Goal: Task Accomplishment & Management: Contribute content

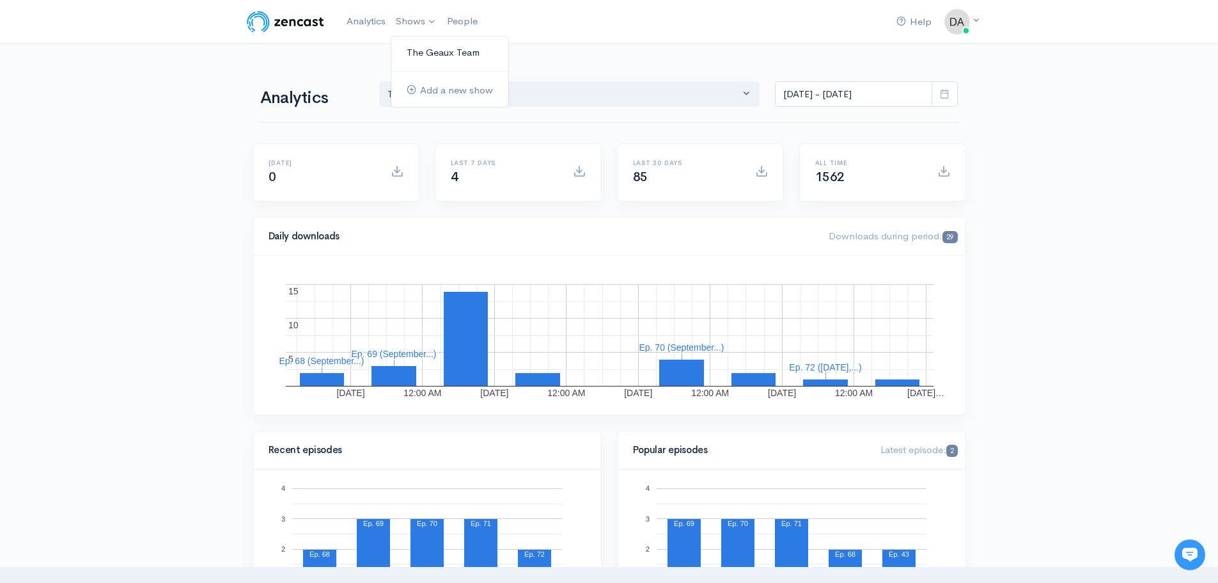
click at [413, 58] on link "The Geaux Team" at bounding box center [449, 53] width 117 height 22
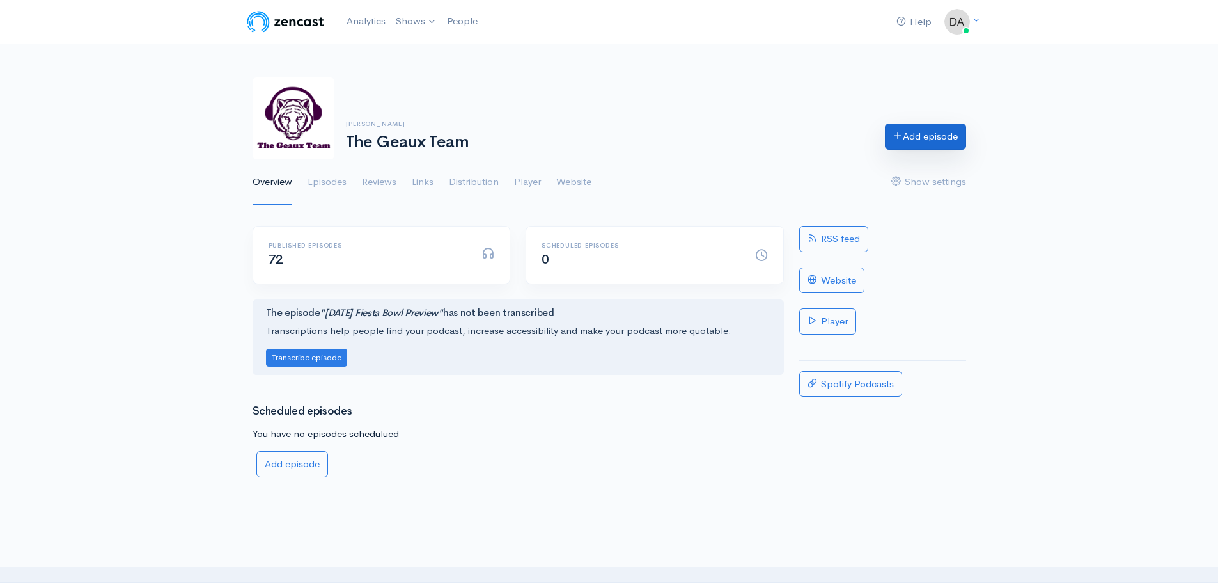
click at [906, 134] on link "Add episode" at bounding box center [925, 136] width 81 height 26
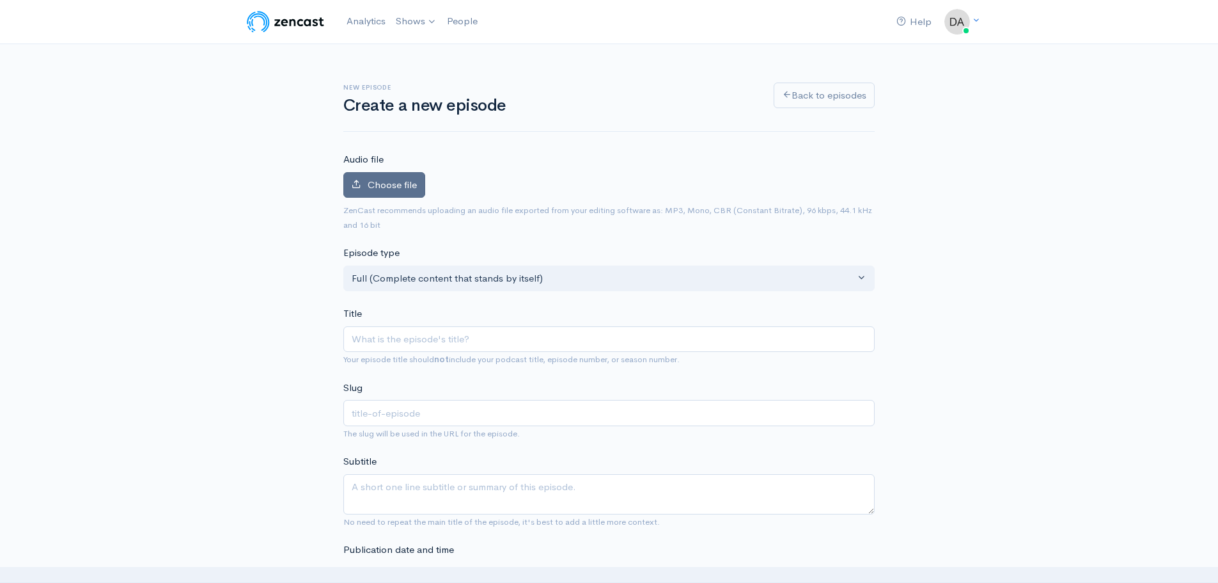
click at [405, 184] on span "Choose file" at bounding box center [392, 184] width 49 height 12
click at [0, 0] on input "Choose file" at bounding box center [0, 0] width 0 height 0
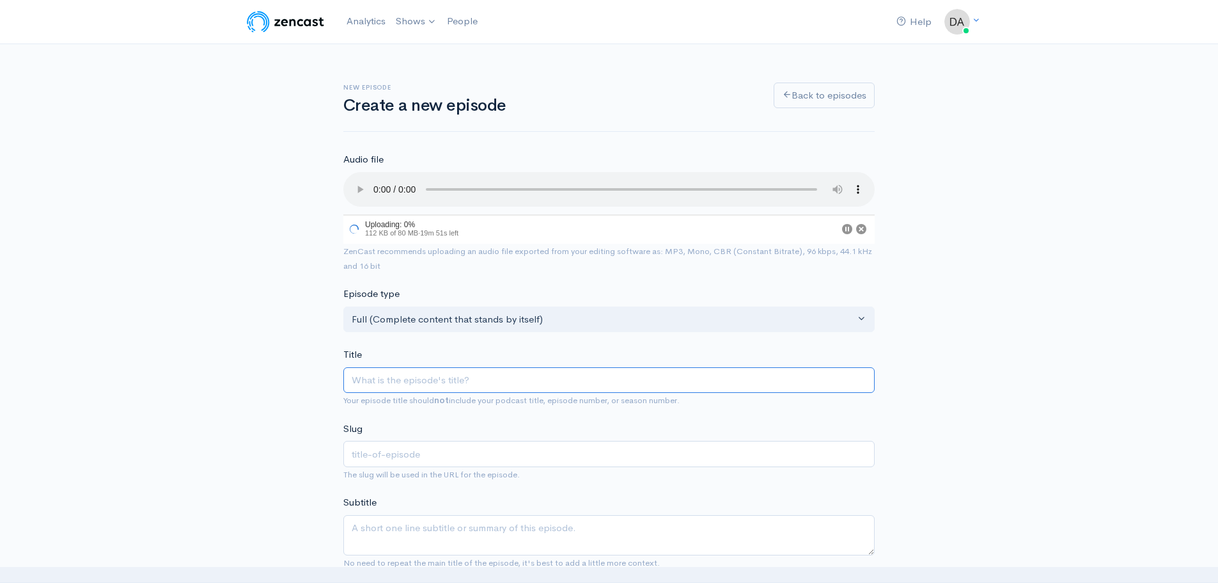
click at [382, 372] on input "Title" at bounding box center [608, 380] width 531 height 26
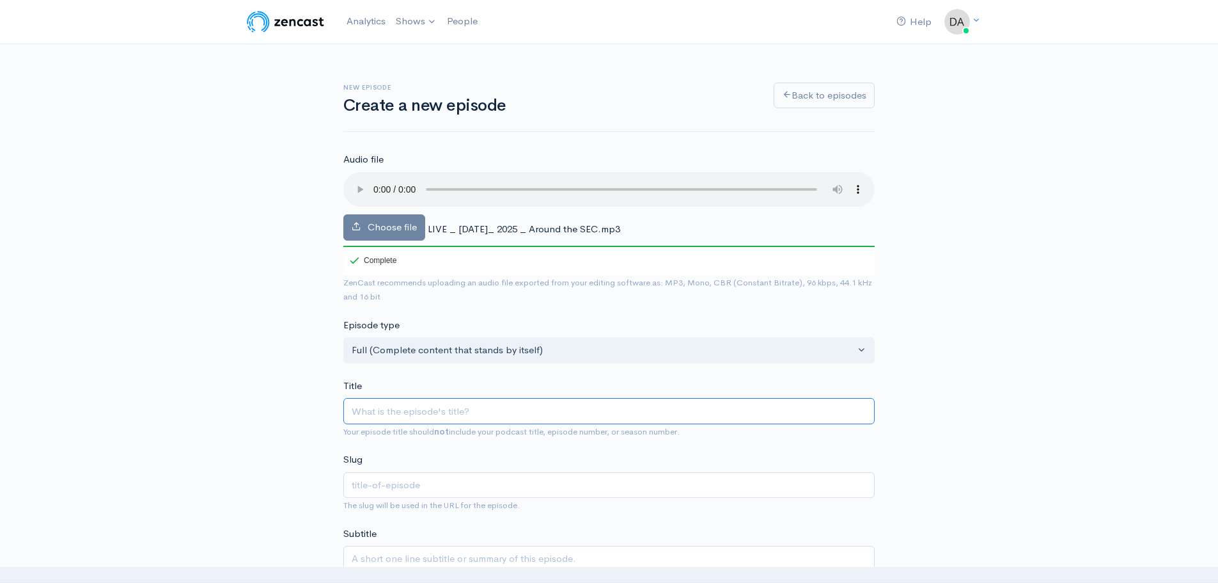
click at [482, 409] on input "Title" at bounding box center [608, 411] width 531 height 26
paste input "[DATE] | Around the SEC"
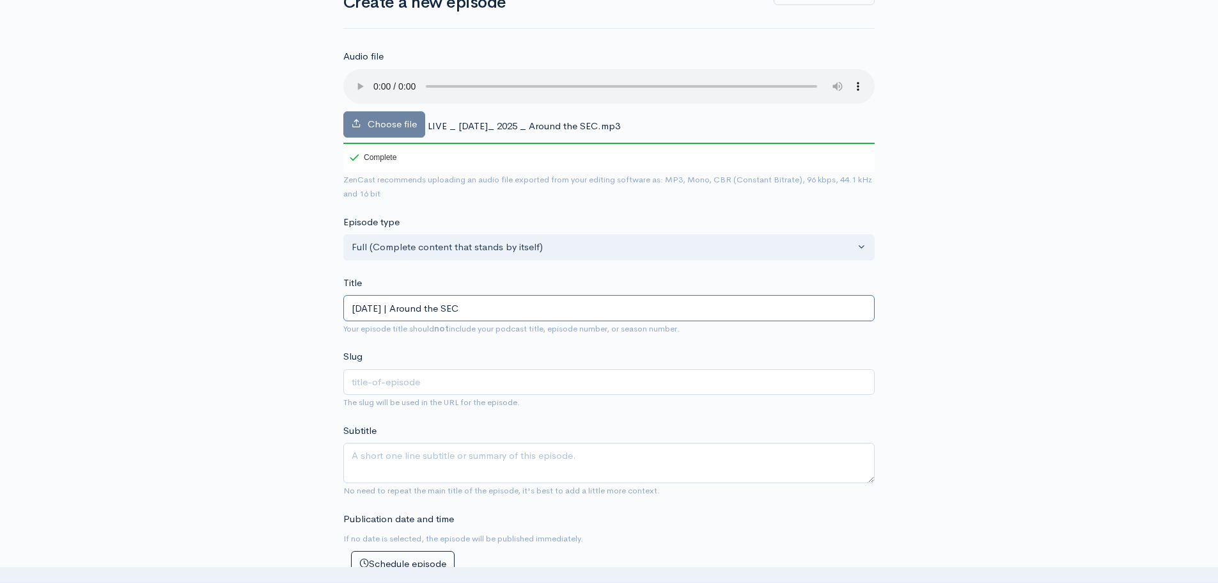
scroll to position [320, 0]
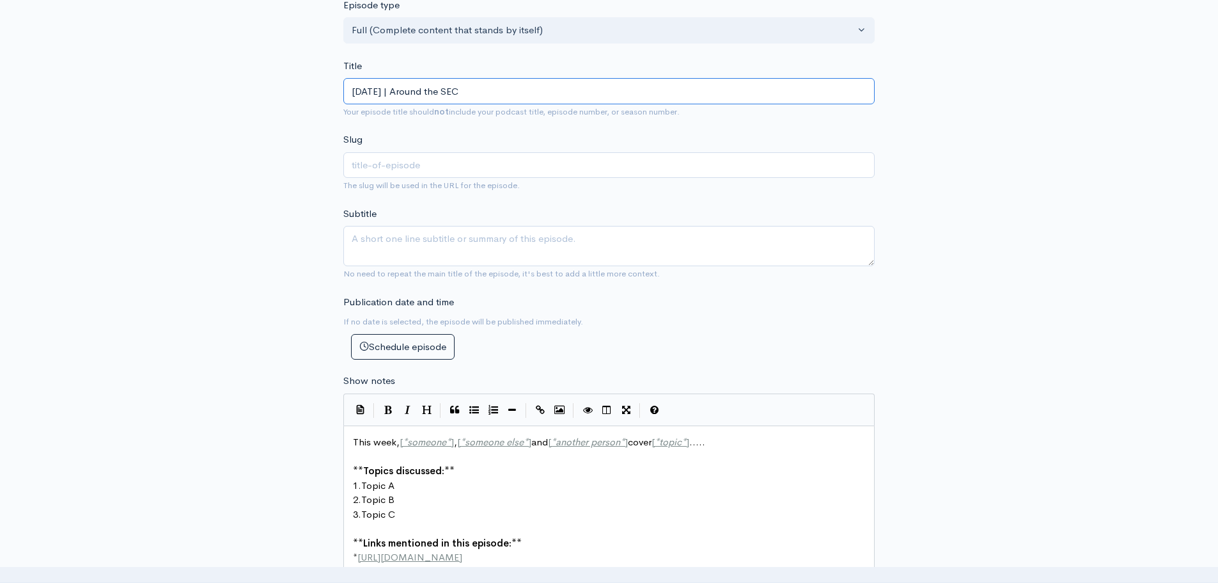
type input "[DATE] | Around the SEC"
type input "[DATE]-around-the-sec"
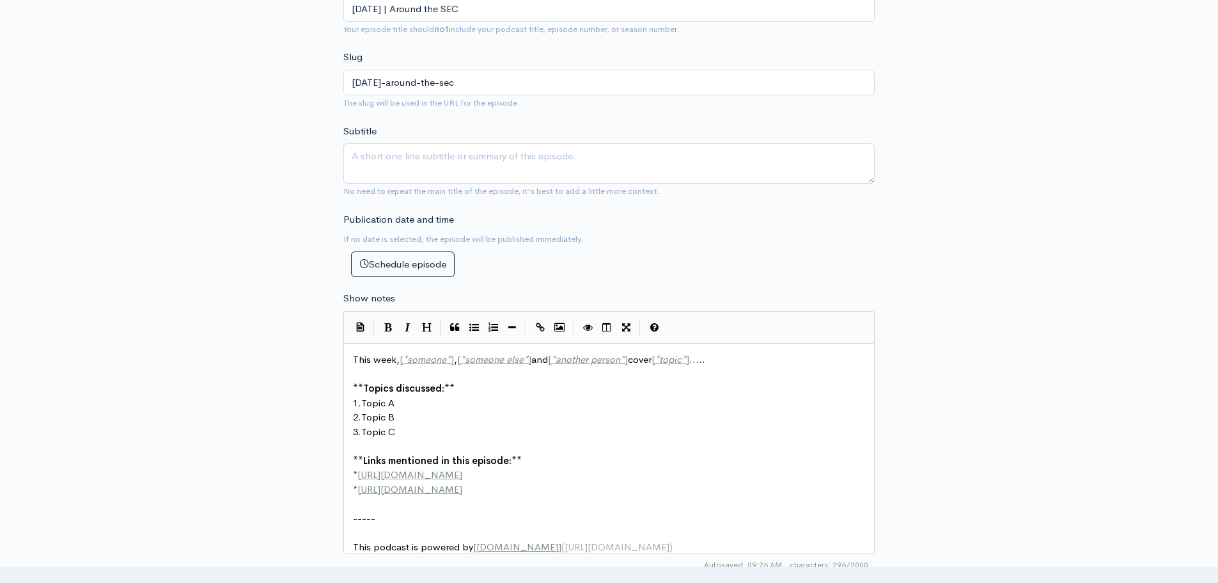
scroll to position [640, 0]
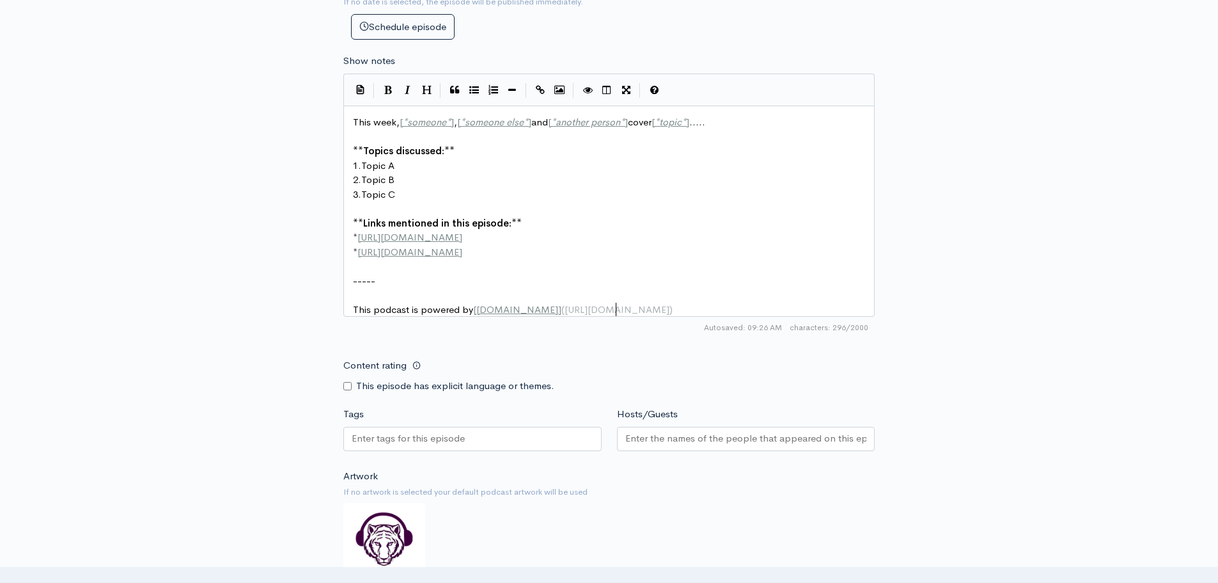
click at [645, 309] on pre "This podcast is powered by [ [DOMAIN_NAME] ] ( [URL][DOMAIN_NAME] )" at bounding box center [613, 310] width 527 height 15
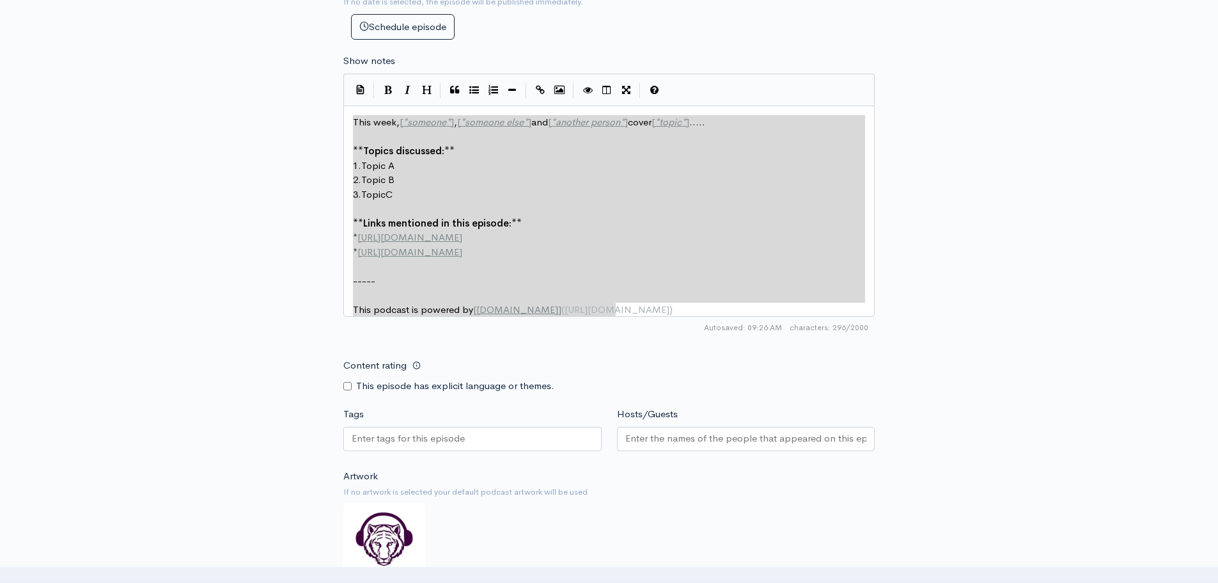
drag, startPoint x: 654, startPoint y: 311, endPoint x: 343, endPoint y: 111, distance: 369.2
type textarea "​This week, [*someone*], [*someone else*] and [*another person*] cover [*topic*…"
paste textarea
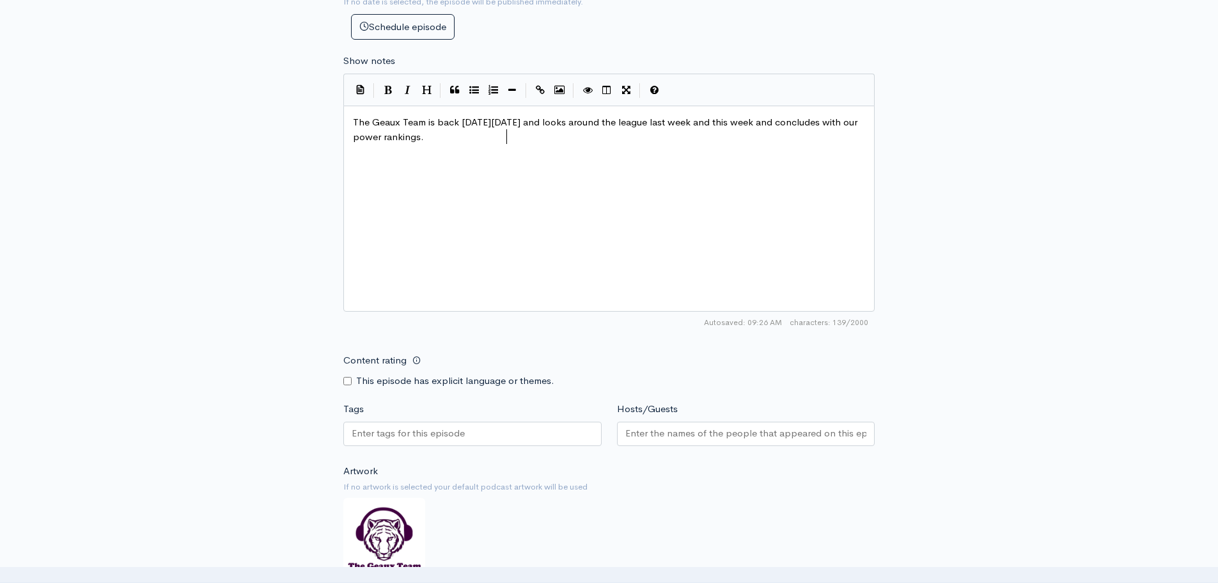
type textarea "s"
drag, startPoint x: 501, startPoint y: 136, endPoint x: 469, endPoint y: 133, distance: 32.1
type textarea "rati"
type textarea "ng"
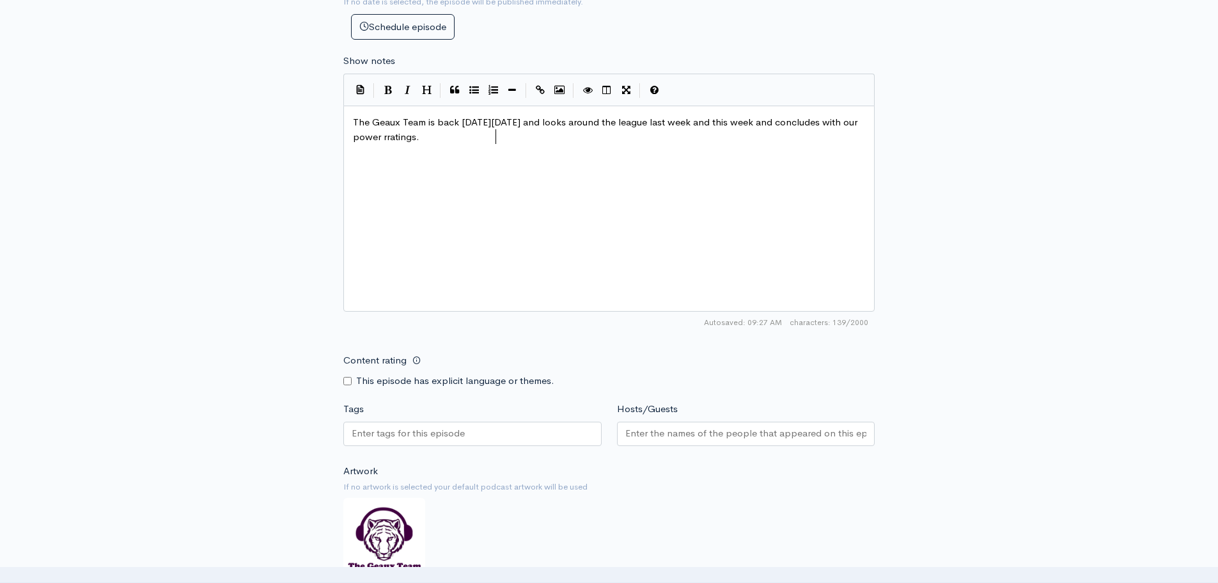
click at [570, 223] on div "x The Geaux Team is back [DATE][DATE] and looks around the league last week and…" at bounding box center [624, 225] width 549 height 224
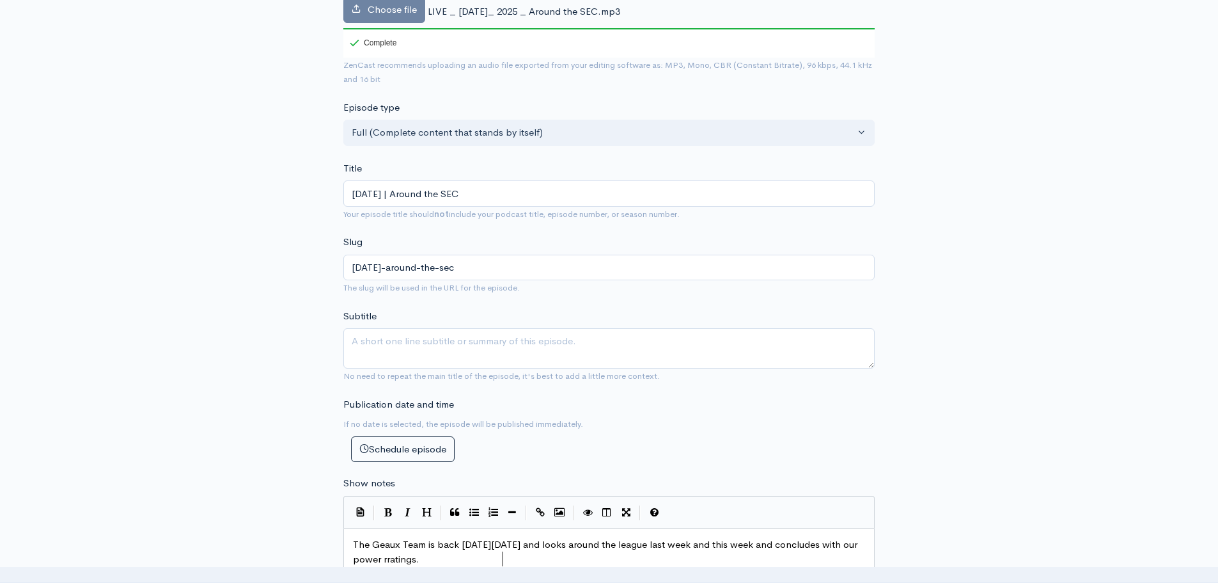
scroll to position [213, 0]
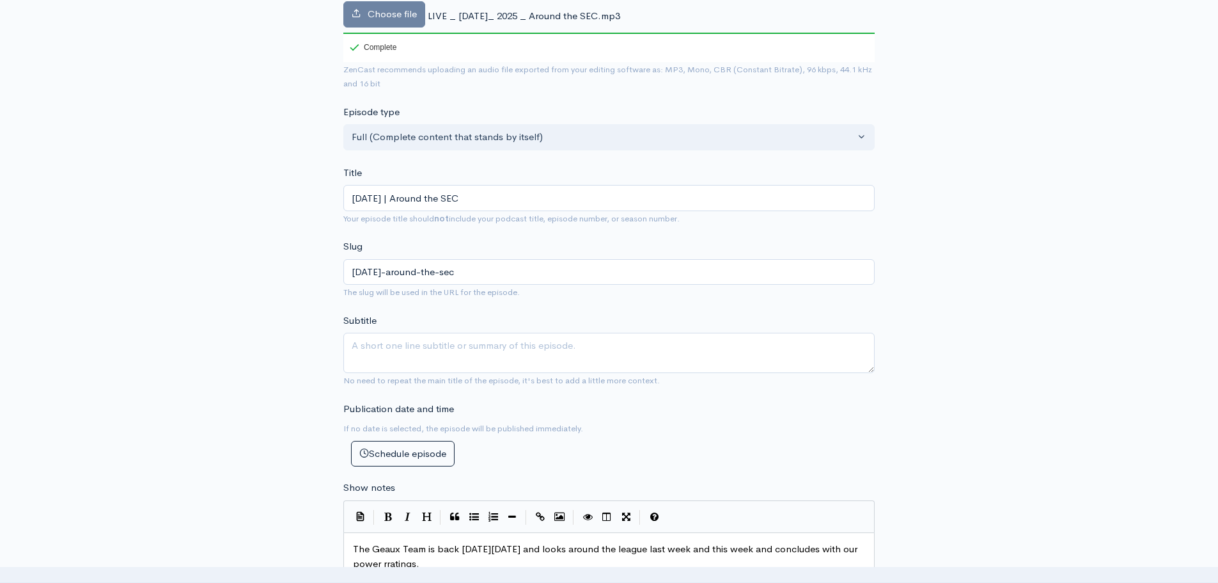
click at [1026, 258] on div "New episode Create a new episode Back to episodes Audio file Choose file LIVE _…" at bounding box center [609, 498] width 1218 height 1335
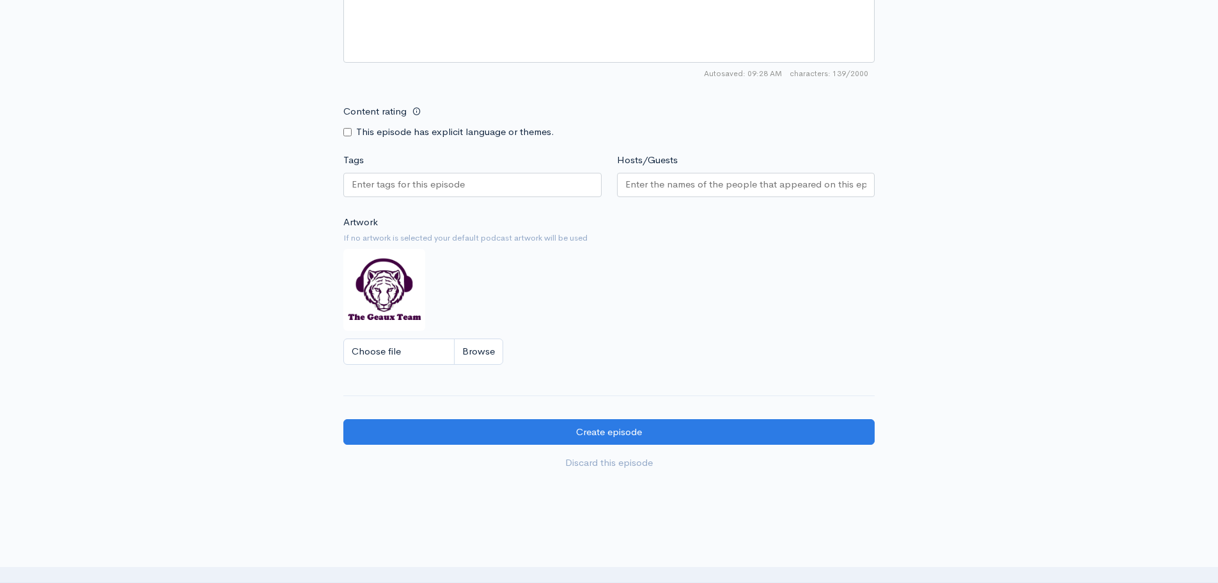
scroll to position [963, 0]
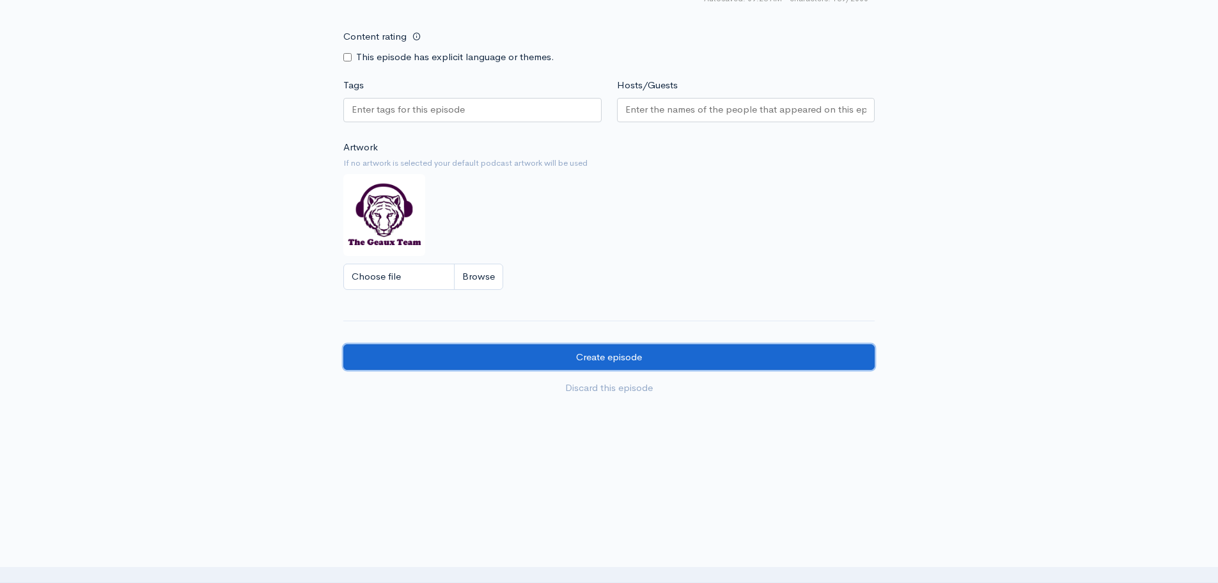
click at [668, 355] on input "Create episode" at bounding box center [608, 357] width 531 height 26
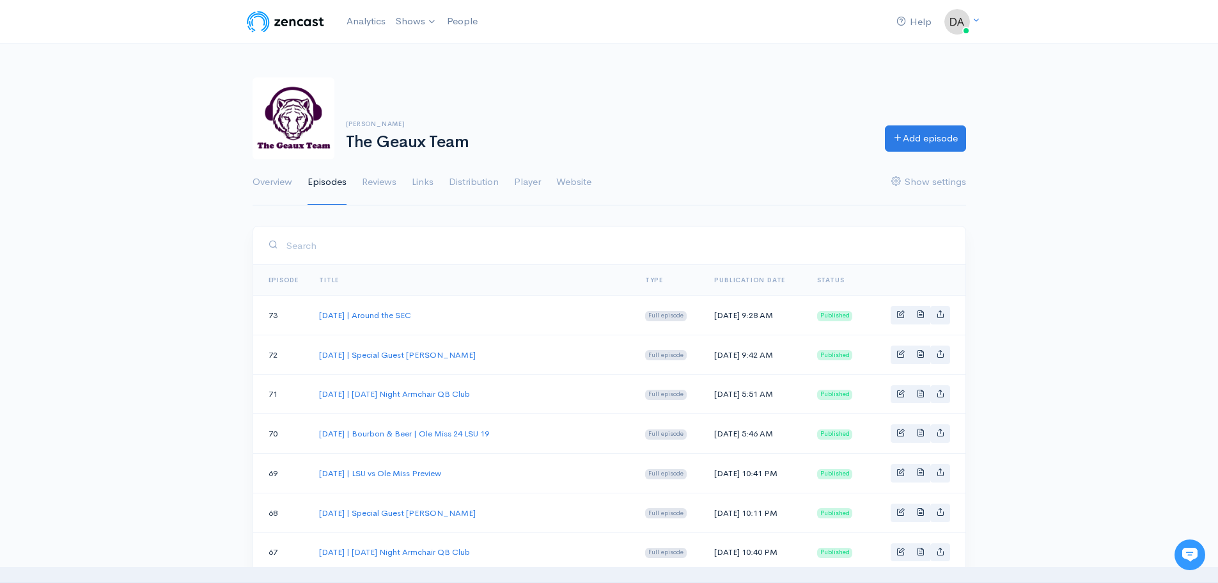
click at [1146, 156] on div "Daniel The Geaux Team Add episode Overview Episodes Reviews Links Distribution …" at bounding box center [609, 134] width 1218 height 144
click at [647, 24] on div "Help Notifications View all Your profile Team settings Default team Current Log…" at bounding box center [609, 22] width 729 height 28
